Goal: Transaction & Acquisition: Purchase product/service

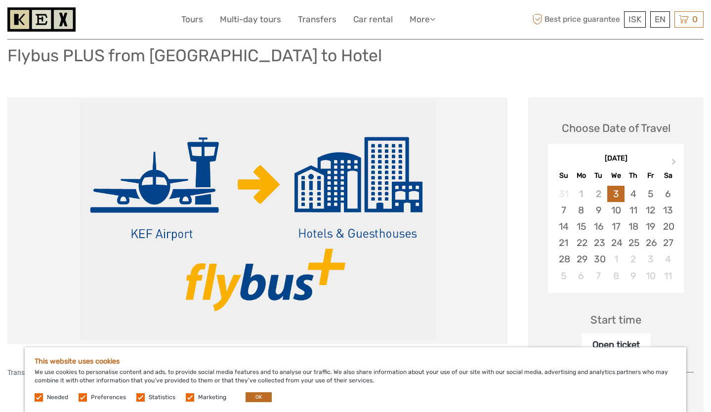
scroll to position [70, 0]
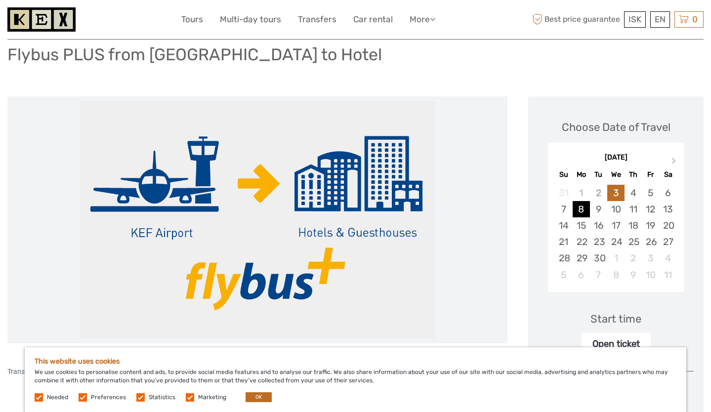
click at [584, 210] on div "8" at bounding box center [581, 209] width 17 height 16
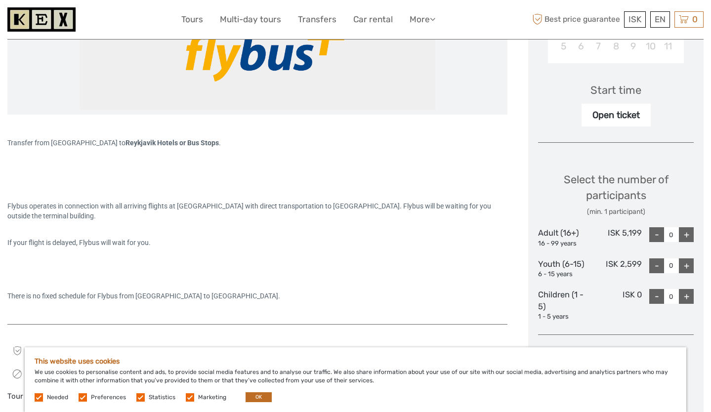
scroll to position [301, 0]
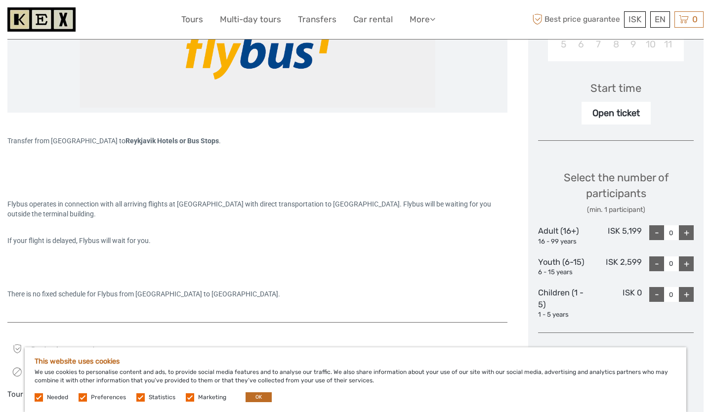
click at [691, 237] on div "+" at bounding box center [686, 232] width 15 height 15
type input "1"
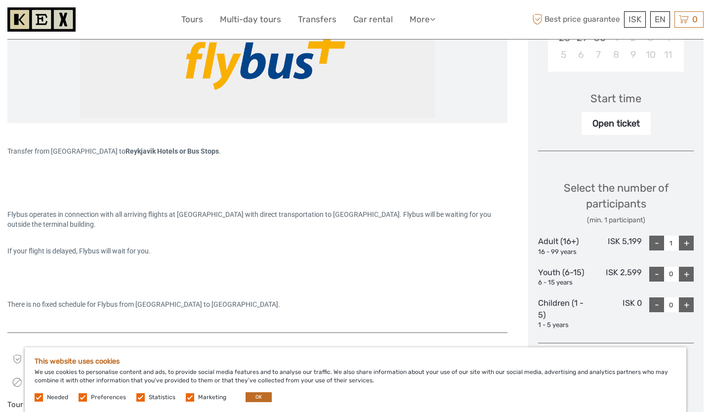
scroll to position [286, 0]
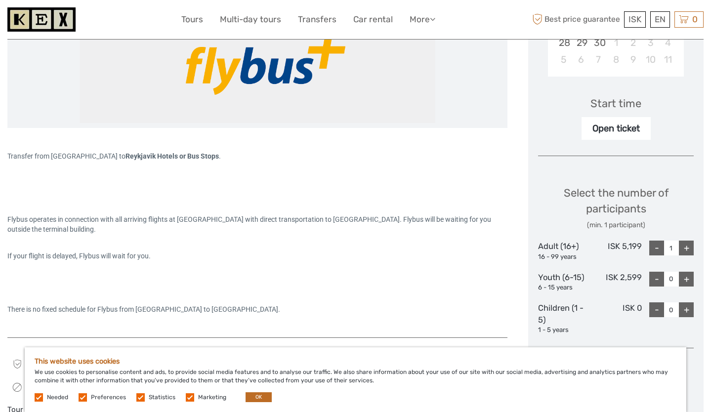
click at [630, 129] on div "Open ticket" at bounding box center [616, 128] width 69 height 23
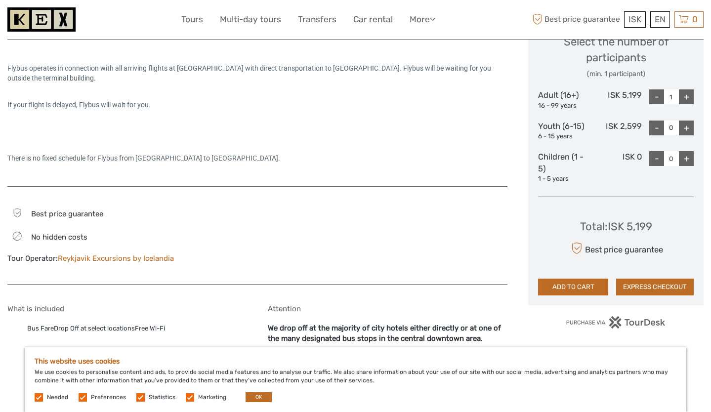
scroll to position [438, 0]
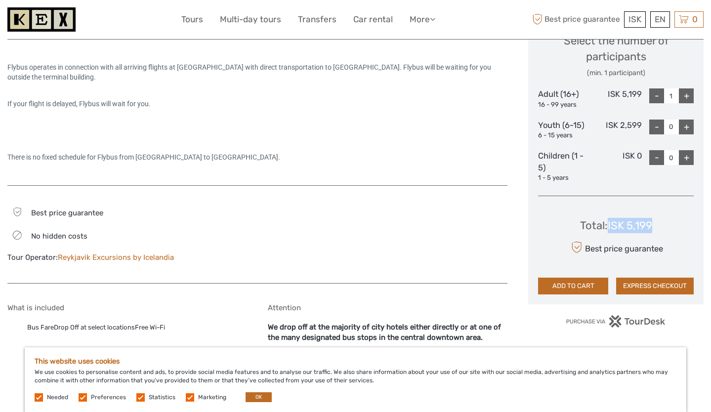
drag, startPoint x: 653, startPoint y: 224, endPoint x: 607, endPoint y: 224, distance: 45.5
click at [607, 224] on div "Total : ISK 5,199" at bounding box center [616, 225] width 72 height 15
copy div "ISK 5,199"
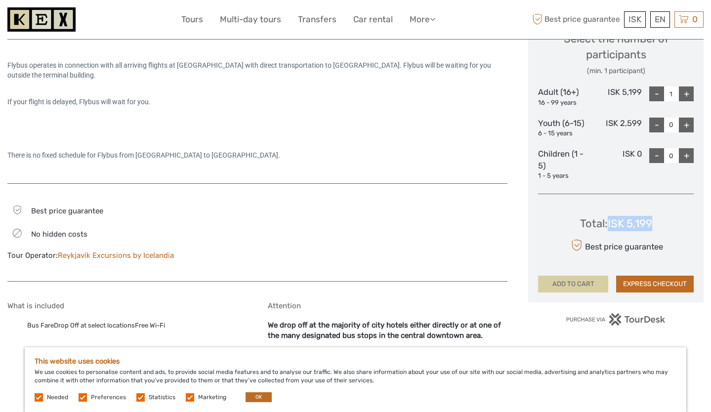
click at [583, 290] on button "ADD TO CART" at bounding box center [573, 284] width 70 height 17
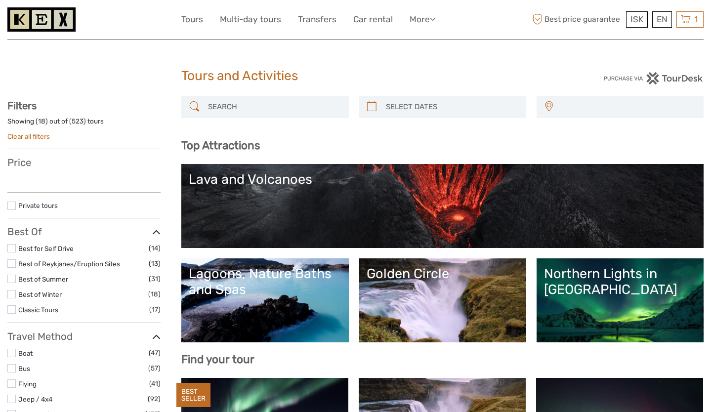
select select
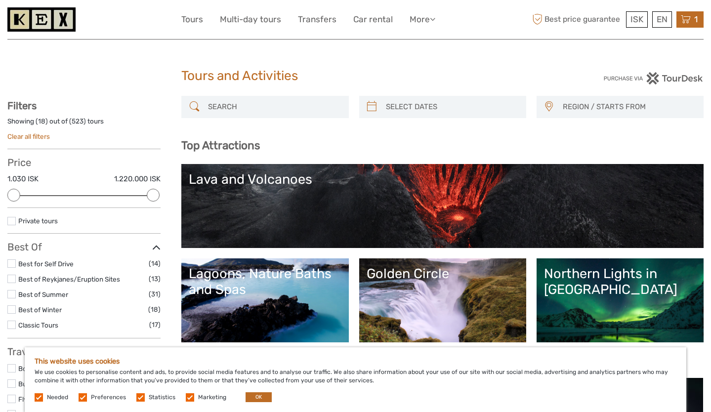
click at [684, 21] on icon at bounding box center [686, 19] width 10 height 12
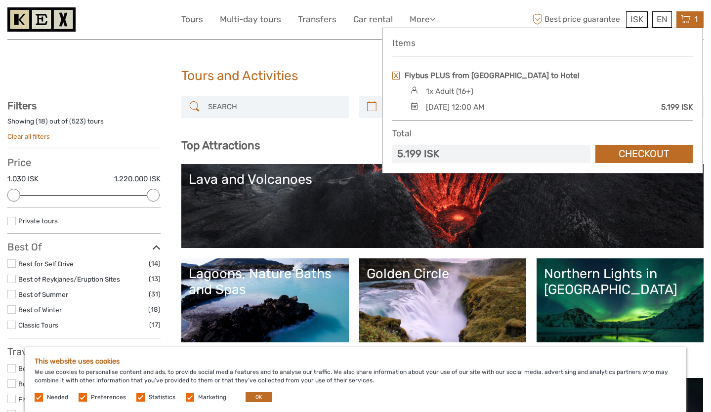
click at [495, 10] on div "ISK ISK € $ £ EN English Español Deutsch Tours Multi-day tours Transfers Car re…" at bounding box center [355, 19] width 349 height 24
click at [505, 15] on div "ISK ISK € $ £ EN English Español Deutsch Tours Multi-day tours Transfers Car re…" at bounding box center [355, 19] width 349 height 24
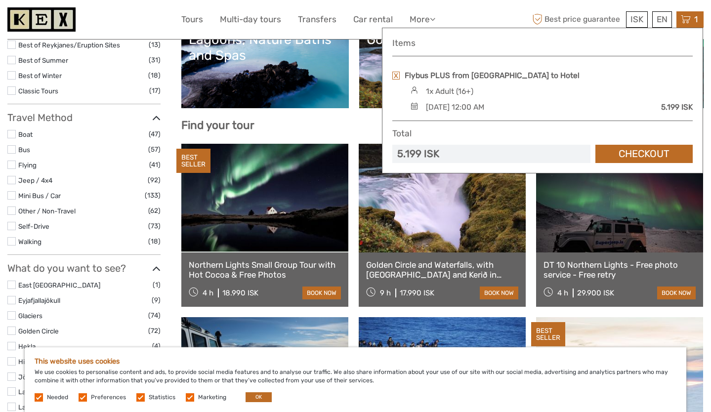
scroll to position [235, 0]
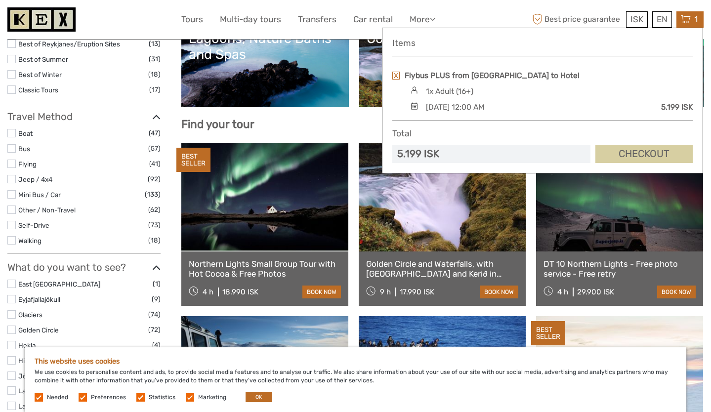
click at [652, 154] on link "Checkout" at bounding box center [644, 154] width 97 height 18
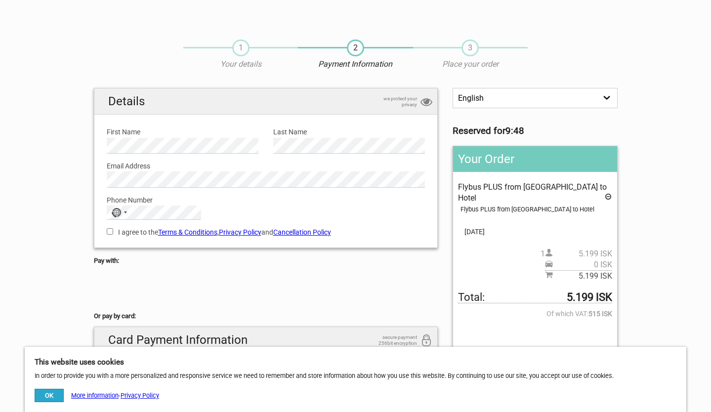
click at [110, 230] on input "I agree to the Terms & Conditions , Privacy Policy and Cancellation Policy" at bounding box center [110, 231] width 6 height 6
checkbox input "true"
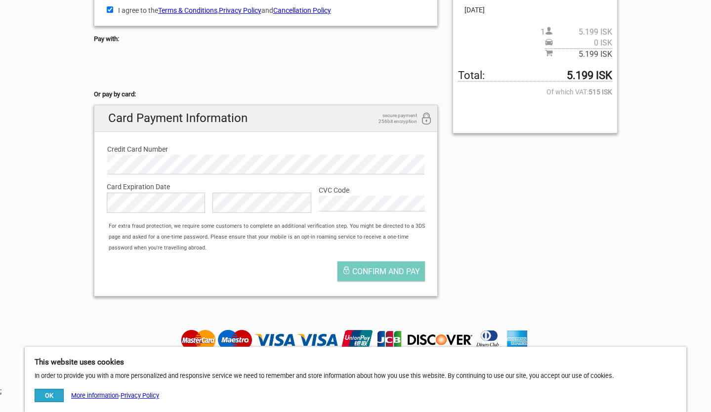
scroll to position [223, 0]
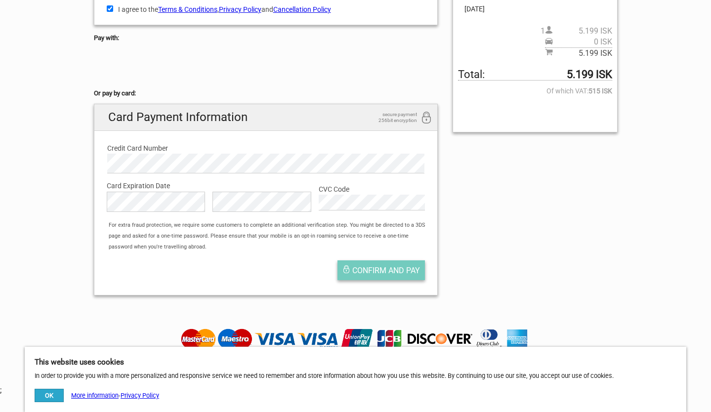
click at [400, 274] on span "Confirm and pay" at bounding box center [386, 270] width 68 height 9
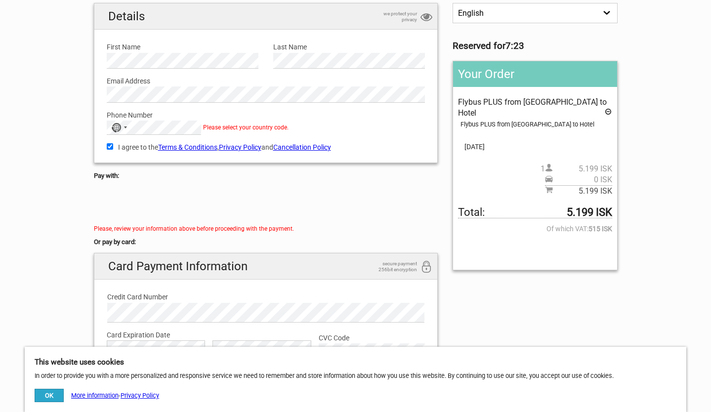
scroll to position [82, 0]
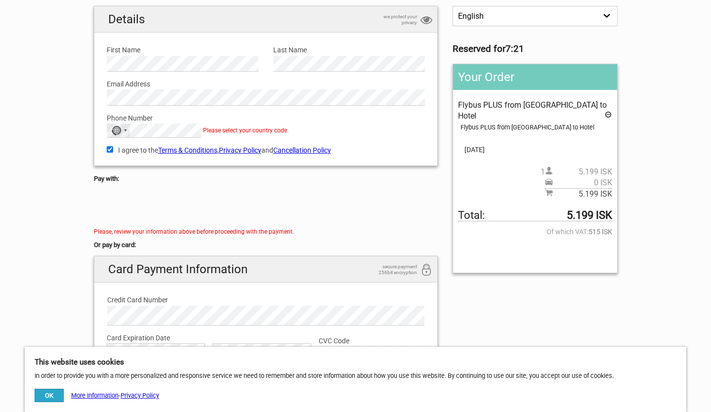
click at [122, 131] on div "No country selected" at bounding box center [118, 130] width 23 height 13
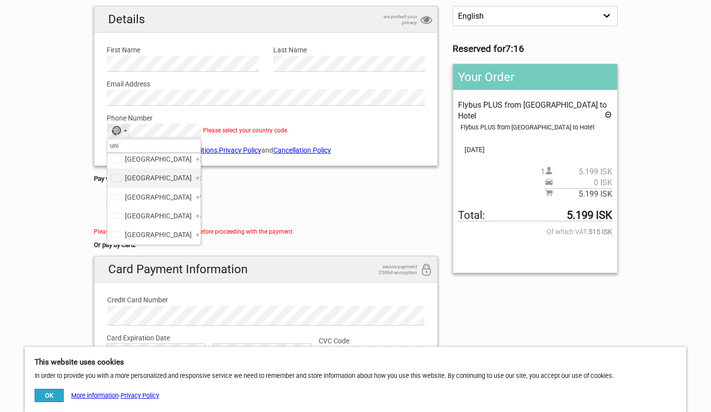
scroll to position [14, 0]
type input "uni"
click at [161, 235] on span "United States" at bounding box center [158, 234] width 67 height 11
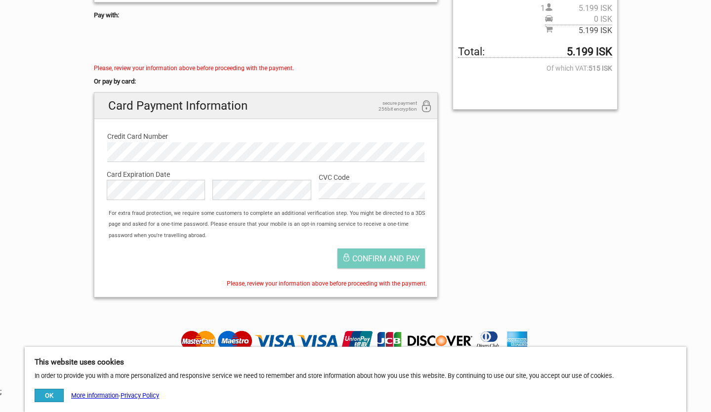
scroll to position [259, 0]
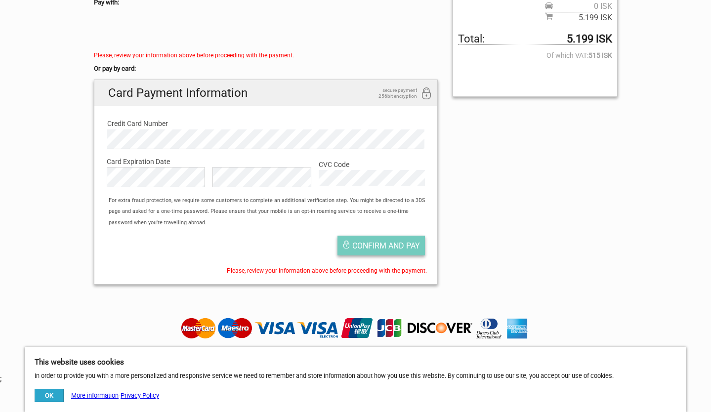
click at [381, 250] on span "Confirm and pay" at bounding box center [386, 245] width 68 height 9
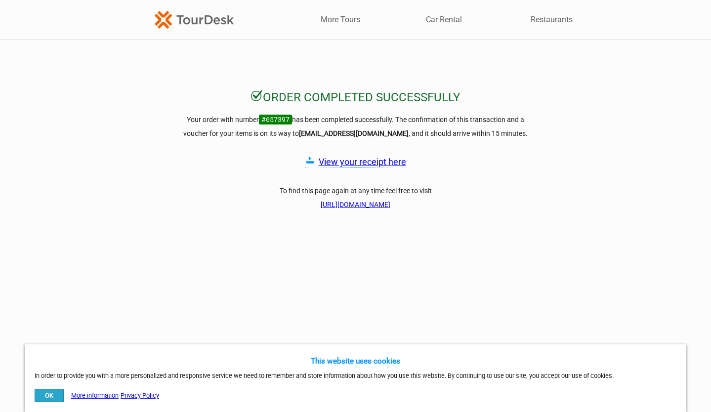
click at [376, 160] on link "View your receipt here" at bounding box center [362, 162] width 87 height 10
